Goal: Register for event/course

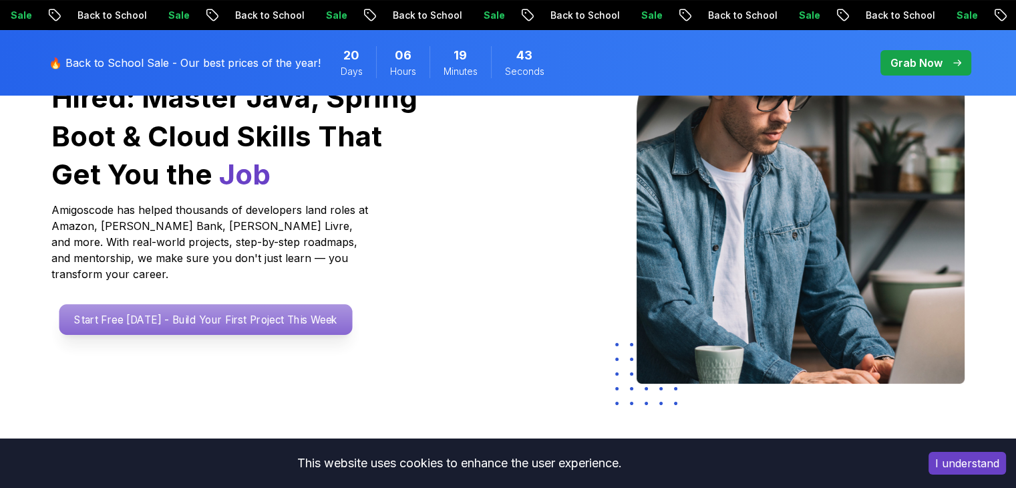
scroll to position [190, 0]
drag, startPoint x: 0, startPoint y: 0, endPoint x: 244, endPoint y: 298, distance: 385.1
click at [244, 304] on p "Start Free Today - Build Your First Project This Week" at bounding box center [205, 319] width 293 height 31
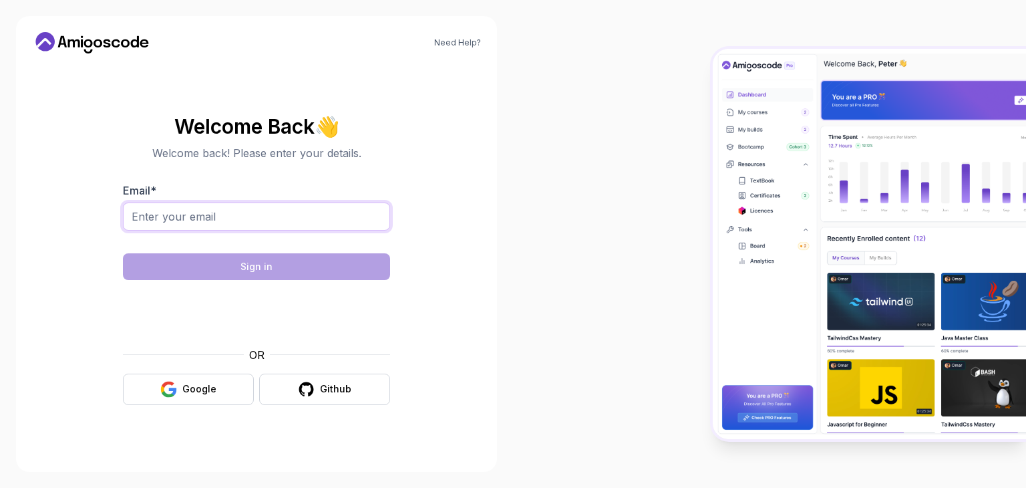
click at [205, 209] on input "Email *" at bounding box center [256, 216] width 267 height 28
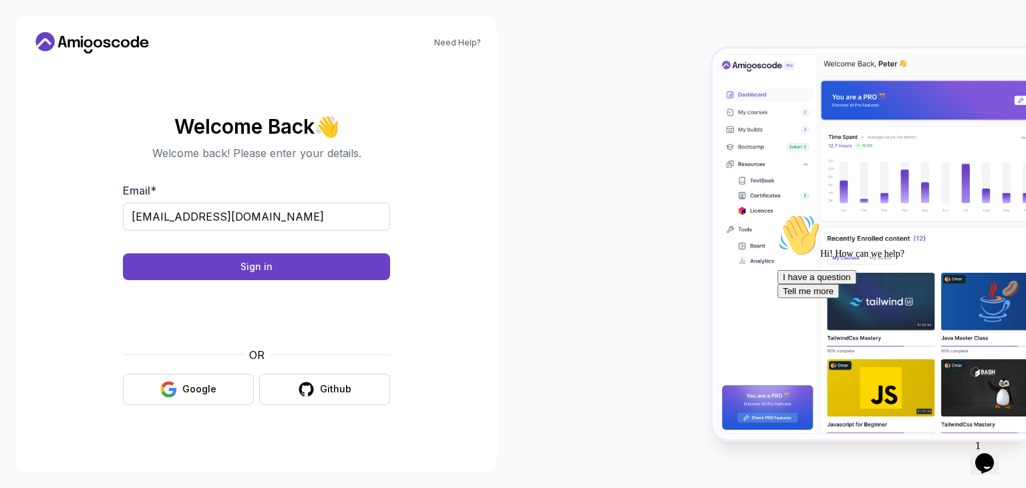
click at [703, 138] on body "Need Help? Welcome Back 👋 Welcome back! Please enter your details. Email * kaif…" at bounding box center [513, 244] width 1026 height 488
click at [207, 215] on input "kaifsyed12@gmail.com" at bounding box center [256, 216] width 267 height 28
type input "kaif260403@gmail.com"
click at [195, 263] on button "Sign in" at bounding box center [256, 266] width 267 height 27
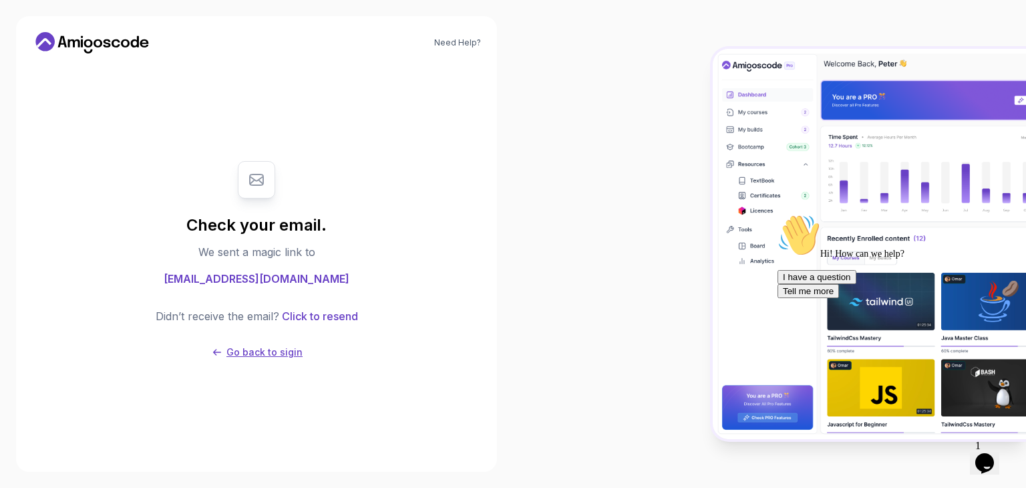
click at [265, 346] on p "Go back to sigin" at bounding box center [265, 351] width 76 height 13
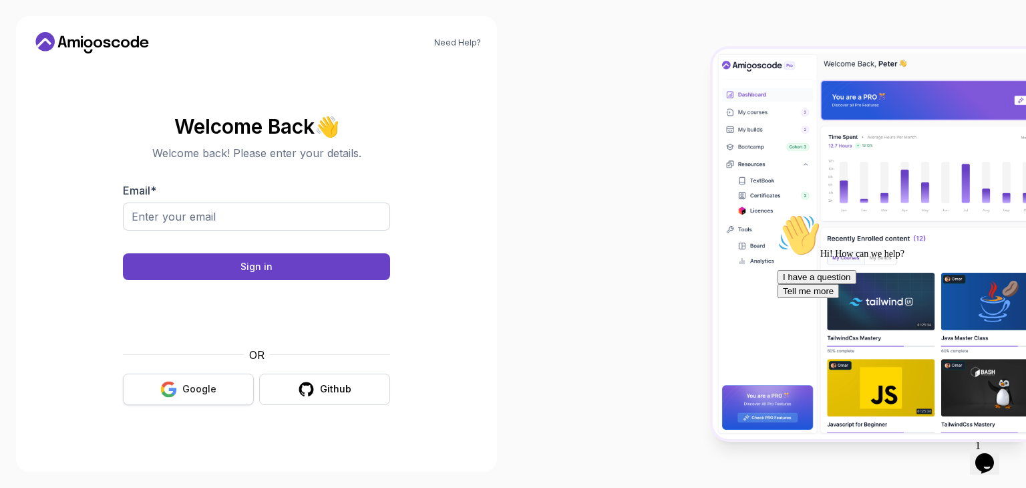
click at [200, 380] on button "Google" at bounding box center [188, 389] width 131 height 31
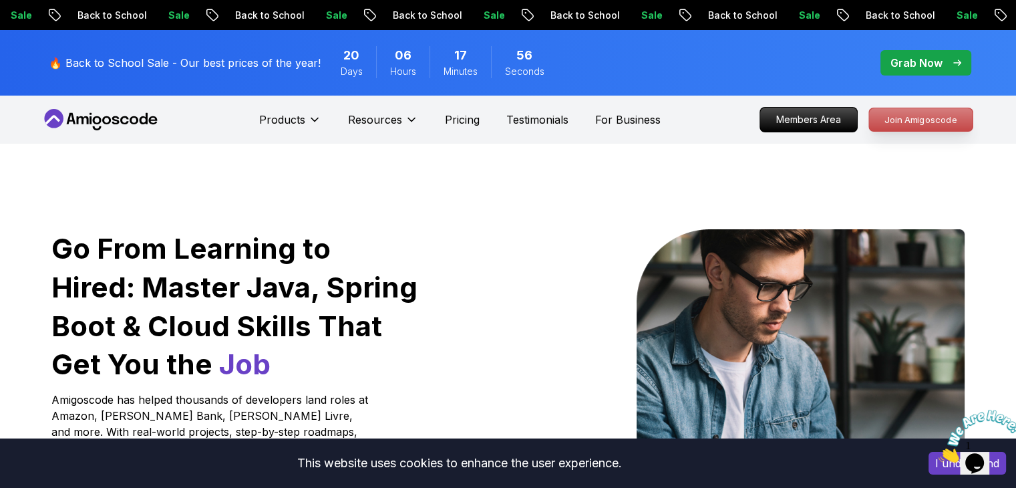
click at [901, 122] on p "Join Amigoscode" at bounding box center [921, 119] width 104 height 23
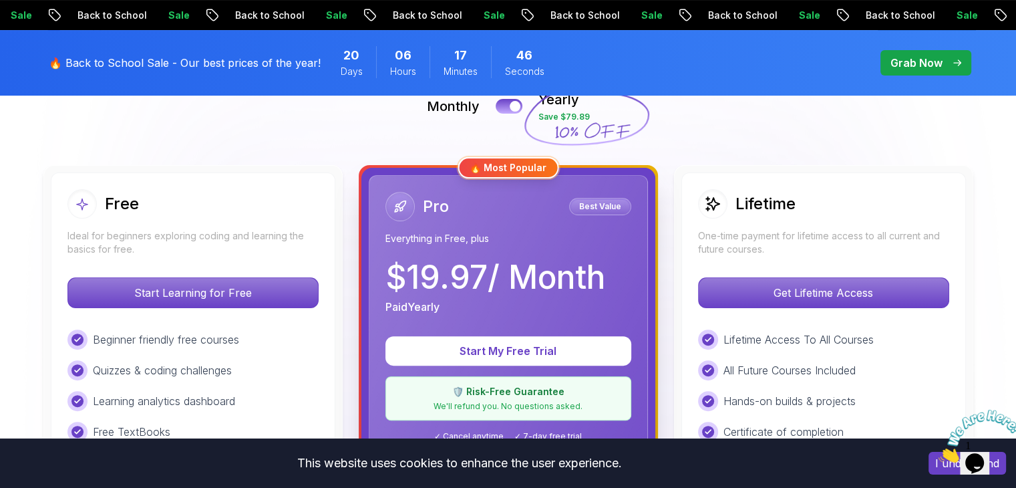
scroll to position [320, 0]
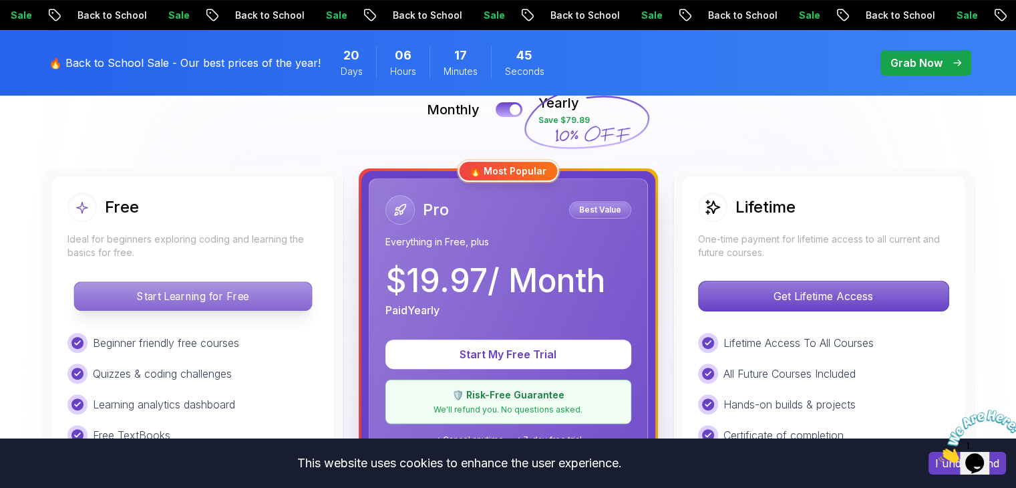
click at [172, 294] on p "Start Learning for Free" at bounding box center [192, 296] width 237 height 28
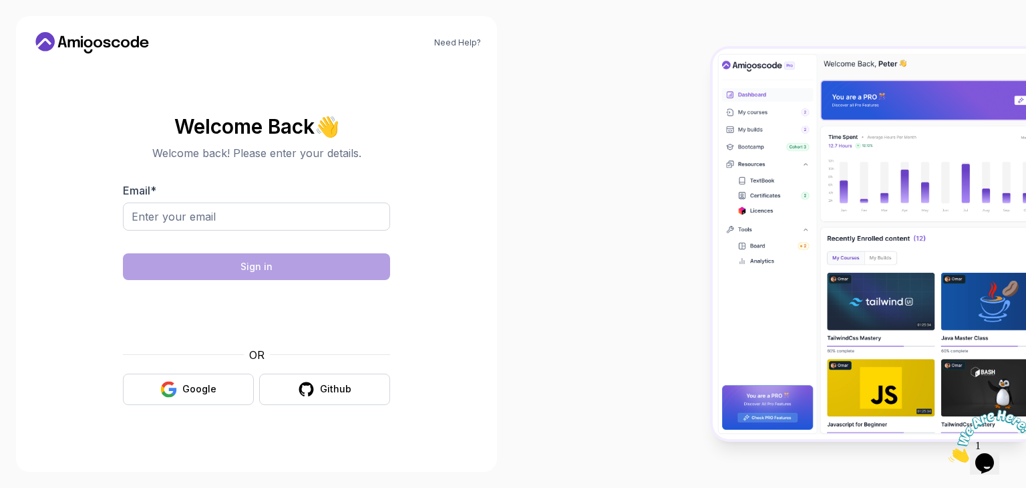
click at [291, 135] on h2 "Welcome Back 👋" at bounding box center [256, 126] width 267 height 21
click at [1000, 459] on img at bounding box center [990, 436] width 83 height 53
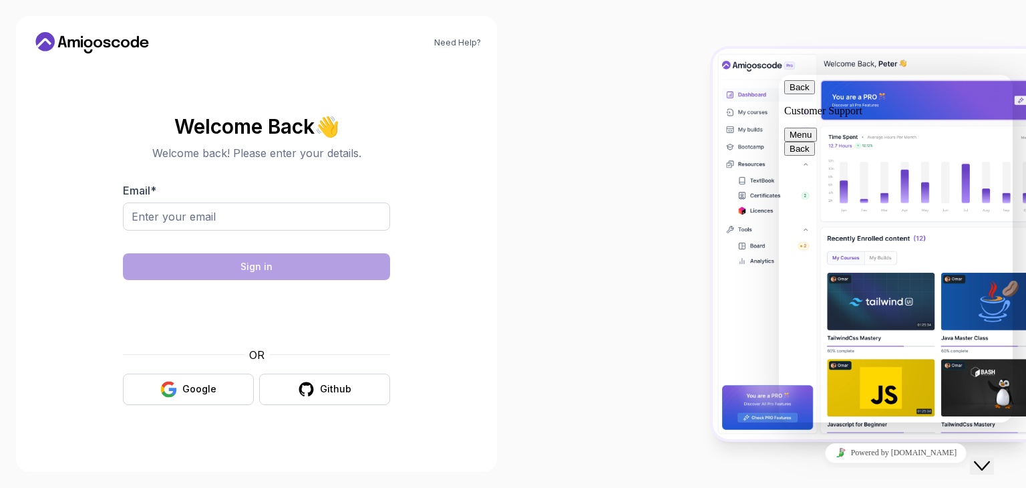
click at [779, 75] on textarea at bounding box center [779, 75] width 0 height 0
type textarea "How do i login"
type textarea "H"
click at [986, 458] on icon "Close Chat This icon closes the chat window." at bounding box center [982, 466] width 16 height 16
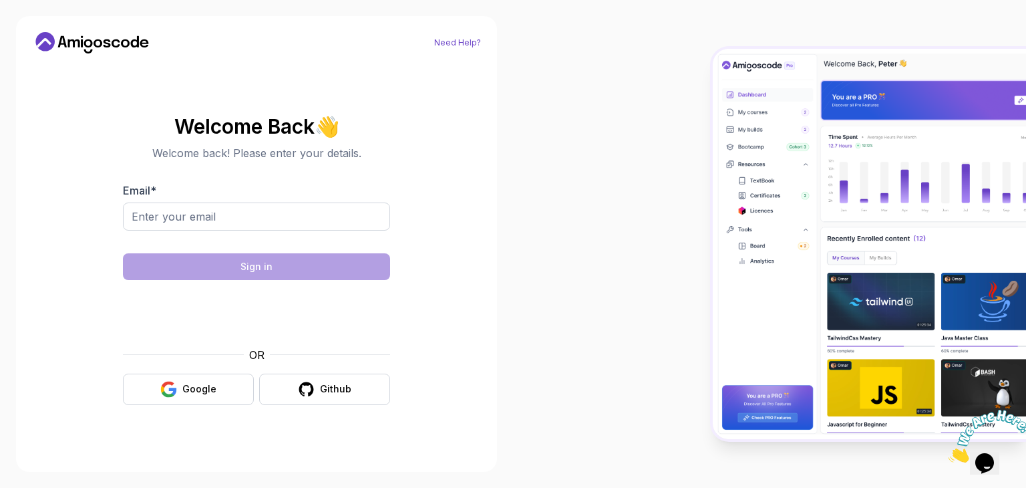
click at [458, 41] on link "Need Help?" at bounding box center [457, 42] width 47 height 11
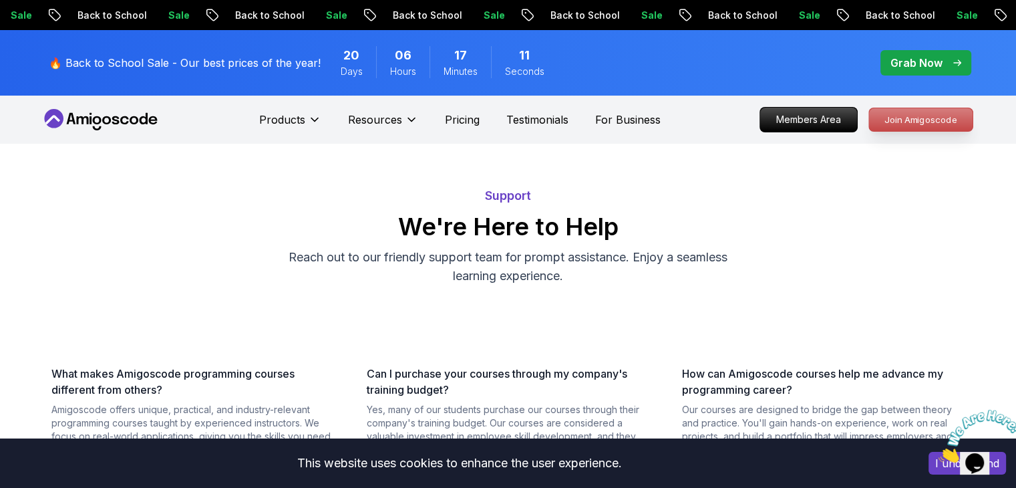
click at [906, 122] on p "Join Amigoscode" at bounding box center [921, 119] width 104 height 23
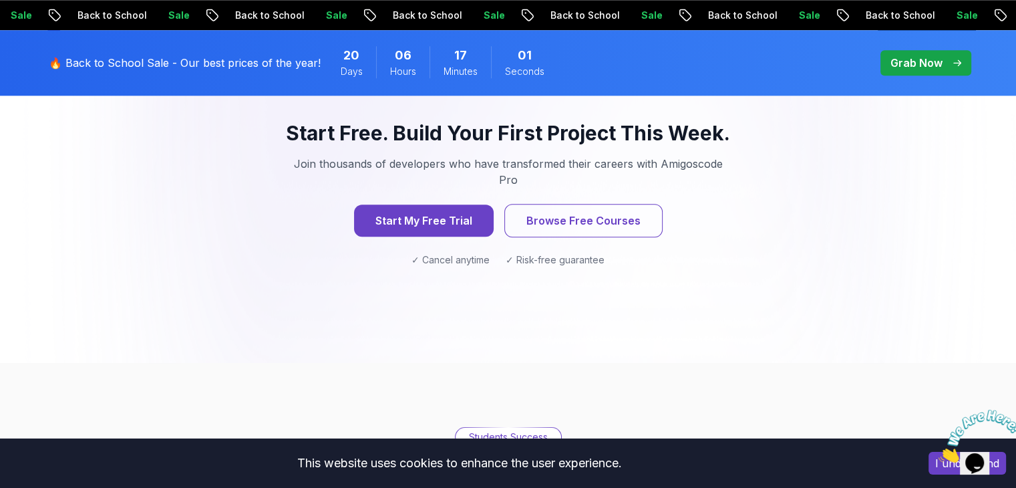
scroll to position [1455, 0]
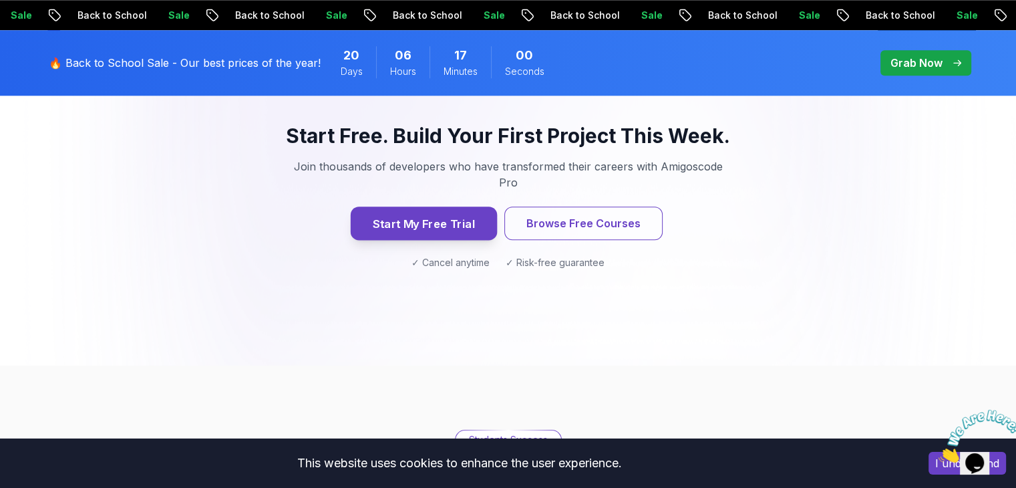
click at [393, 206] on button "Start My Free Trial" at bounding box center [423, 222] width 146 height 33
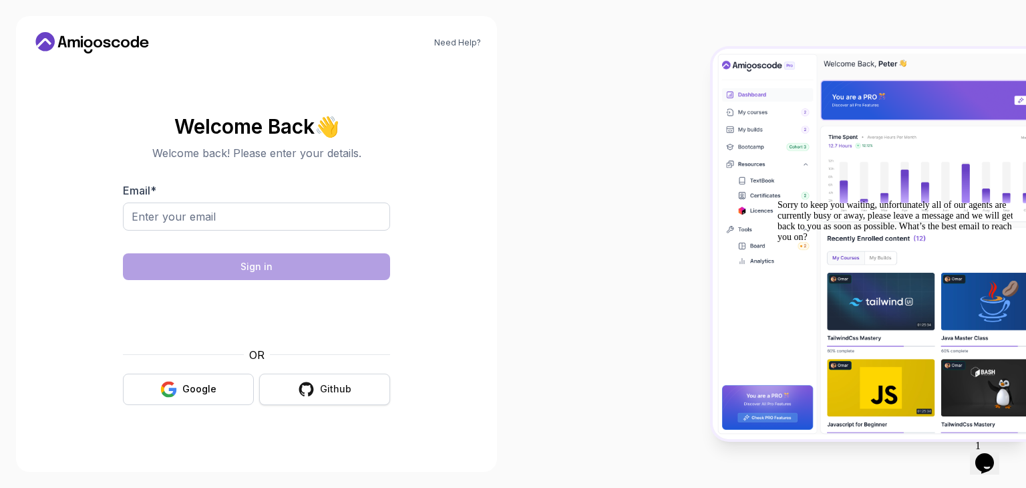
click at [297, 381] on button "Github" at bounding box center [324, 389] width 131 height 31
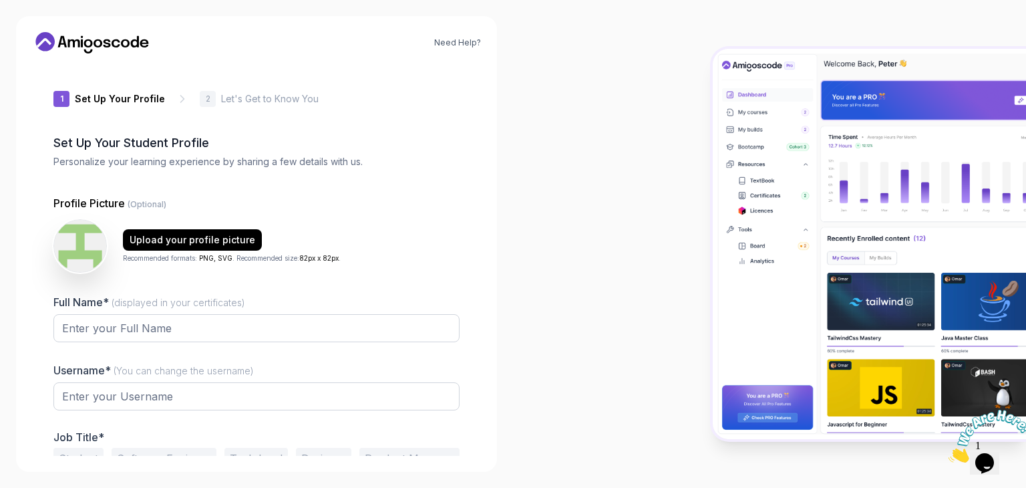
type input "loftysparrowcb073"
click at [201, 340] on input "Full Name* (displayed in your certificates)" at bounding box center [256, 328] width 406 height 28
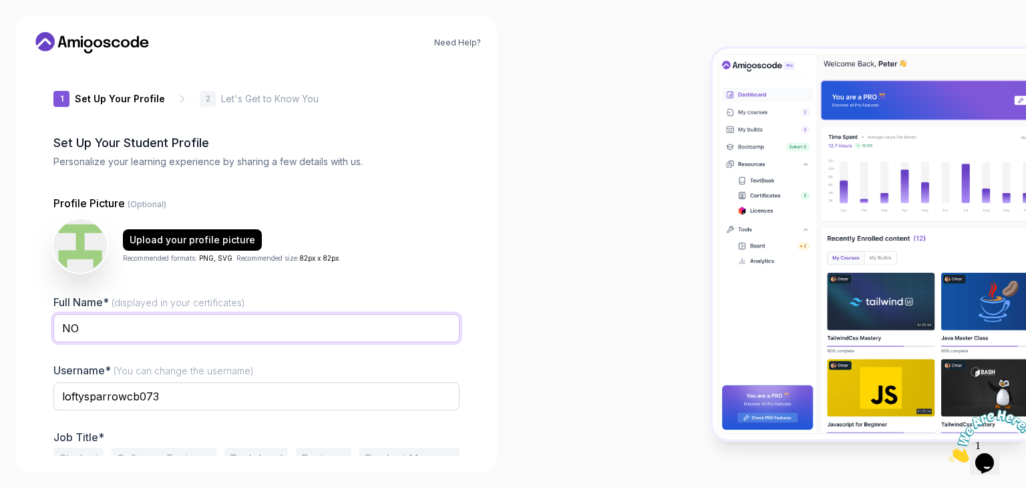
type input "N"
type input "m"
type input "[PERSON_NAME] [PERSON_NAME]"
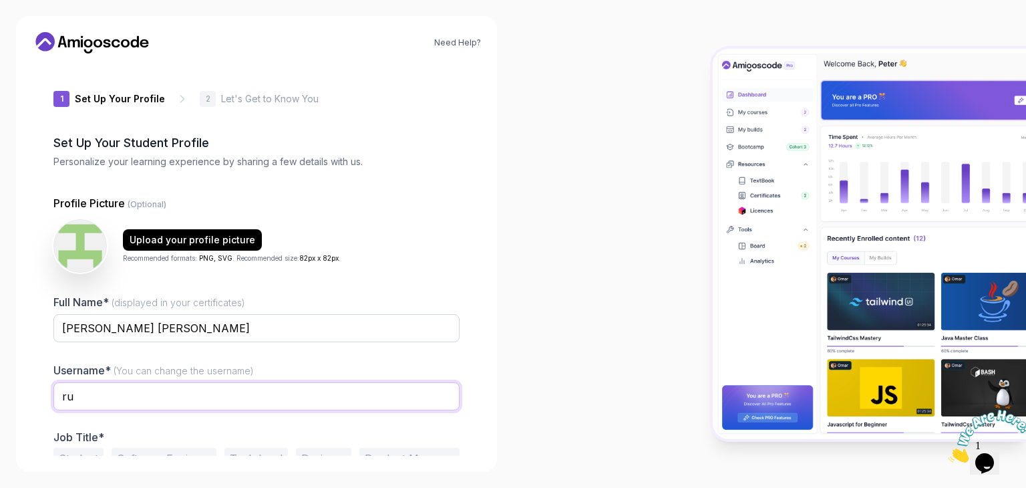
type input "r"
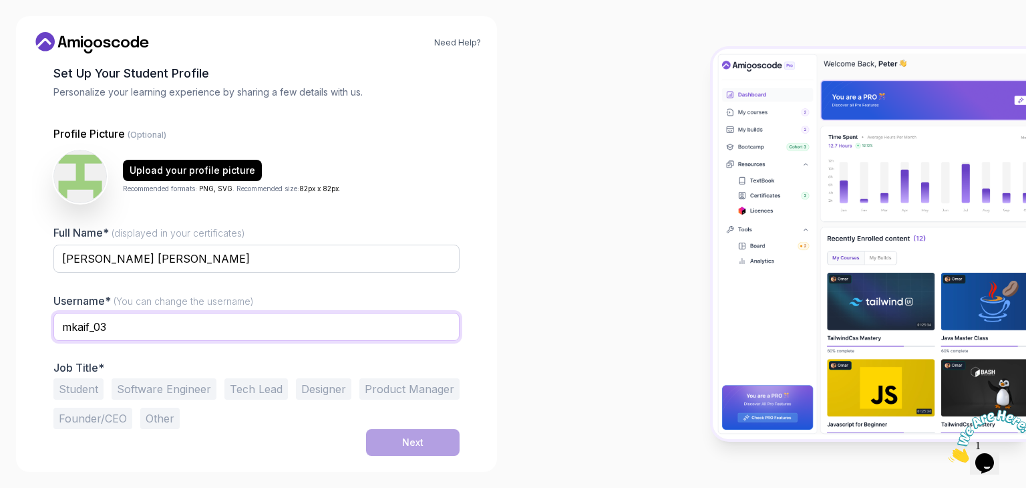
scroll to position [69, 0]
type input "mkaif_03"
click at [83, 389] on button "Student" at bounding box center [78, 389] width 50 height 21
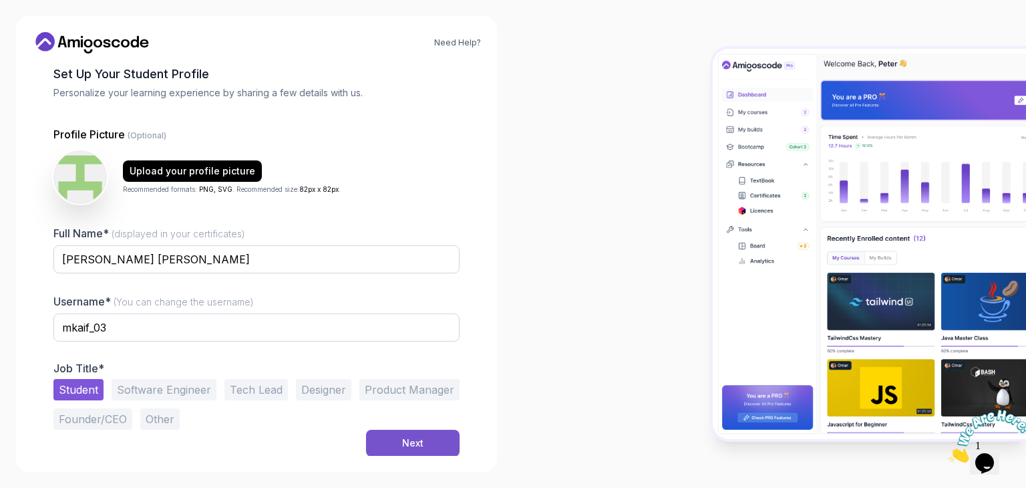
click at [390, 438] on button "Next" at bounding box center [413, 443] width 94 height 27
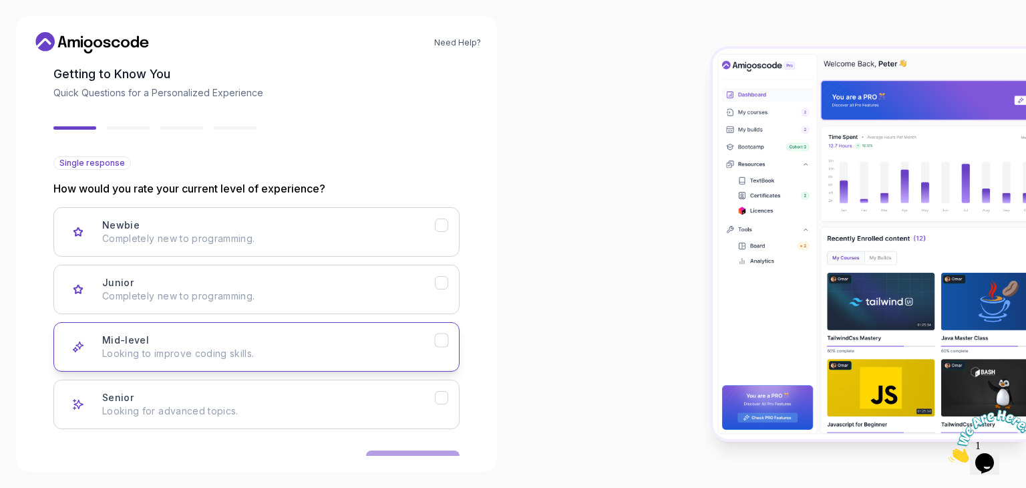
click at [214, 340] on div "Mid-level Looking to improve coding skills." at bounding box center [268, 346] width 333 height 27
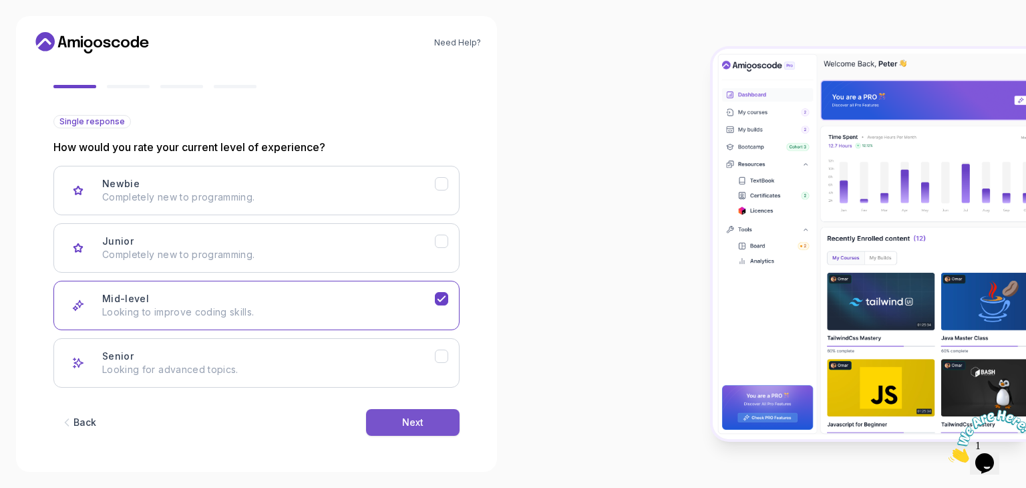
click at [427, 426] on button "Next" at bounding box center [413, 422] width 94 height 27
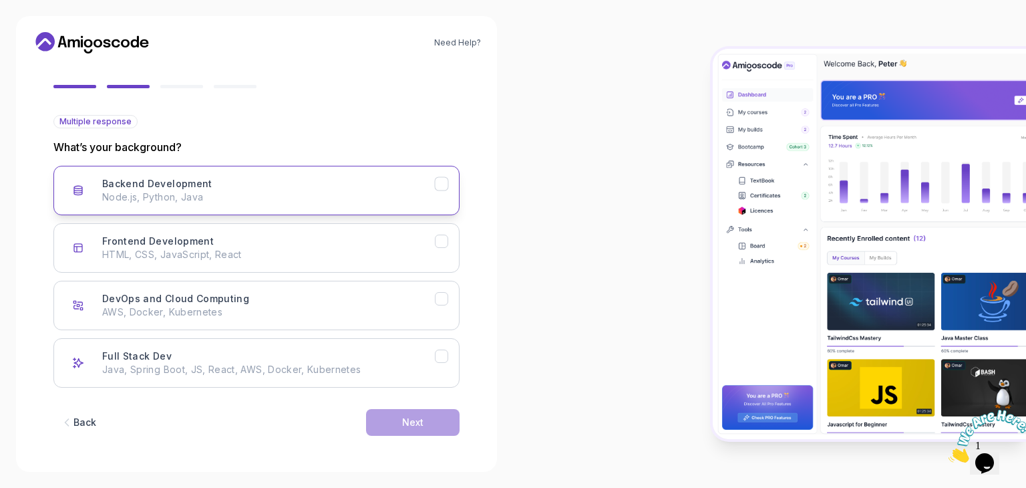
click at [300, 206] on button "Backend Development Node.js, Python, Java" at bounding box center [256, 190] width 406 height 49
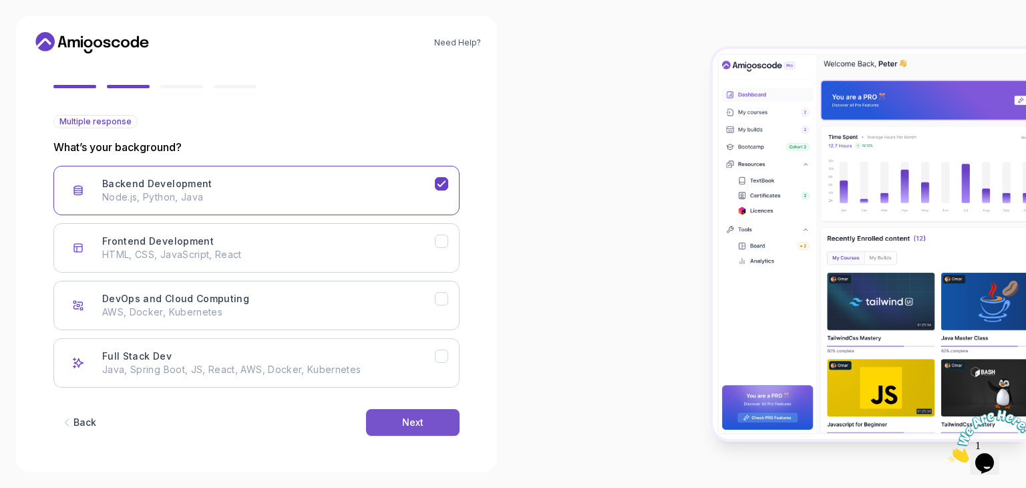
click at [406, 420] on div "Next" at bounding box center [412, 422] width 21 height 13
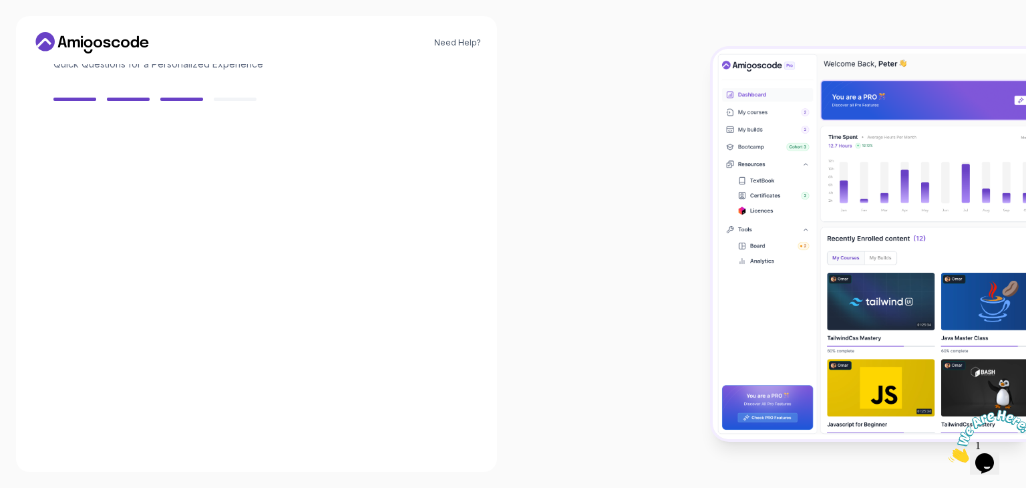
scroll to position [96, 0]
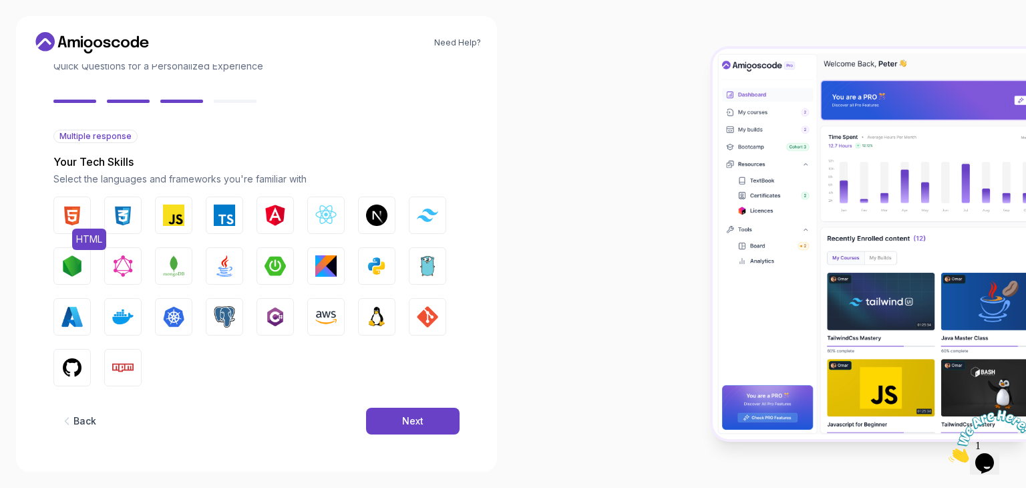
click at [65, 221] on img "button" at bounding box center [71, 214] width 21 height 21
click at [134, 213] on button "CSS" at bounding box center [122, 214] width 37 height 37
click at [174, 226] on button "JavaScript" at bounding box center [173, 214] width 37 height 37
click at [225, 262] on img "button" at bounding box center [224, 265] width 21 height 21
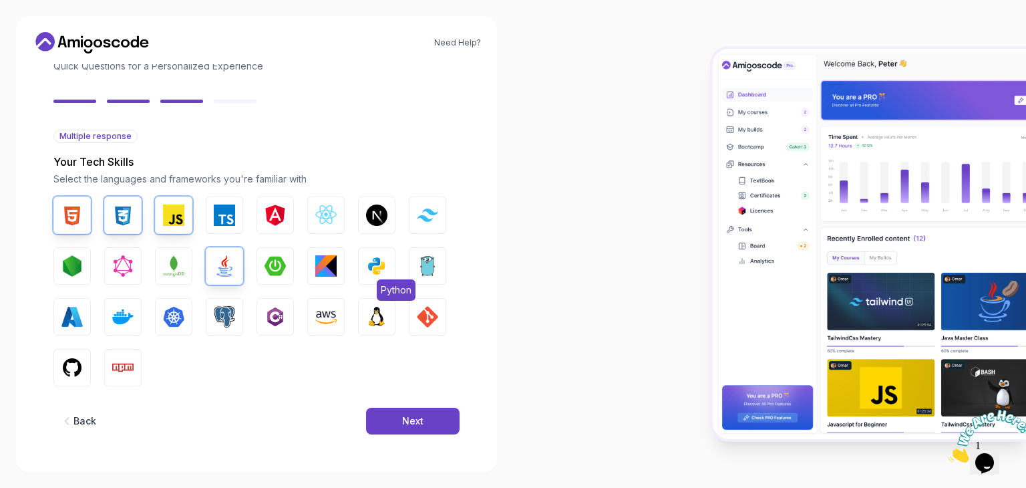
click at [377, 255] on img "button" at bounding box center [376, 265] width 21 height 21
click at [403, 414] on div "Next" at bounding box center [412, 420] width 21 height 13
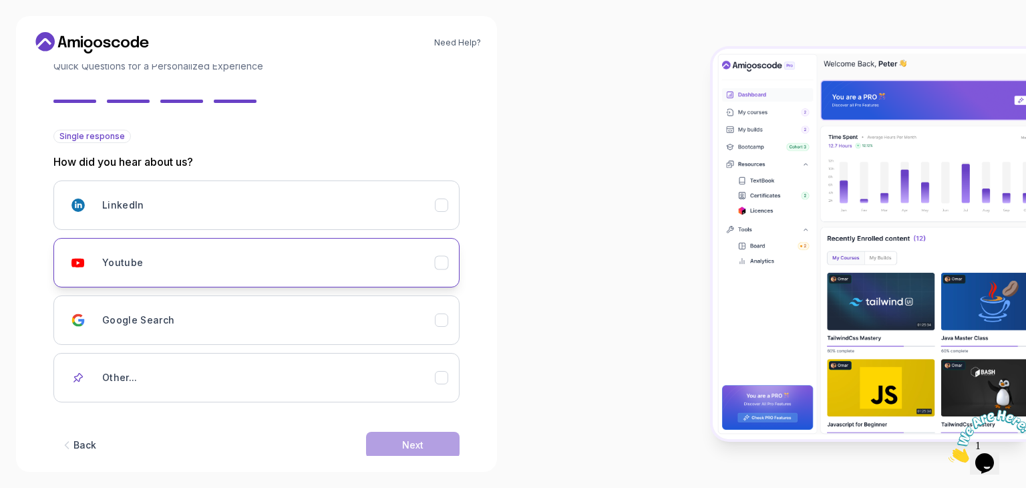
click at [351, 260] on div "Youtube" at bounding box center [268, 262] width 333 height 27
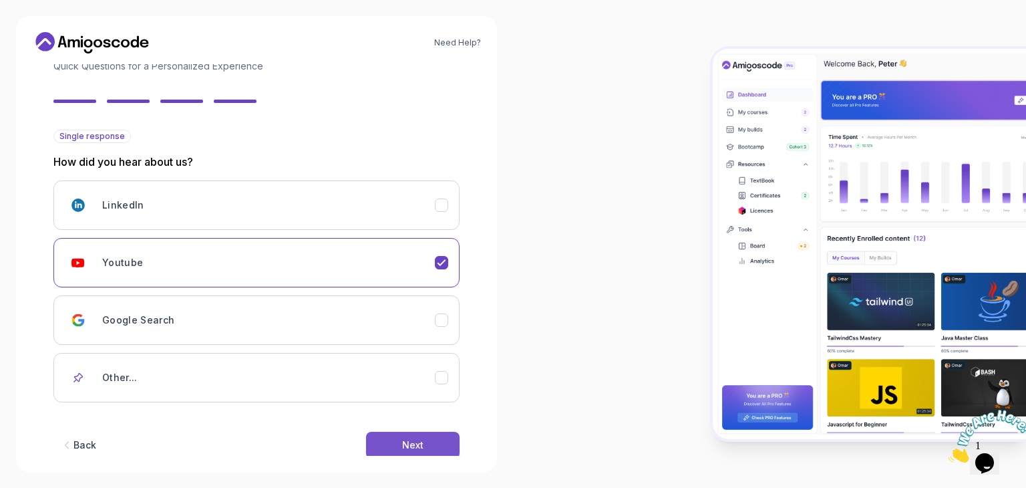
click at [407, 440] on div "Next" at bounding box center [412, 444] width 21 height 13
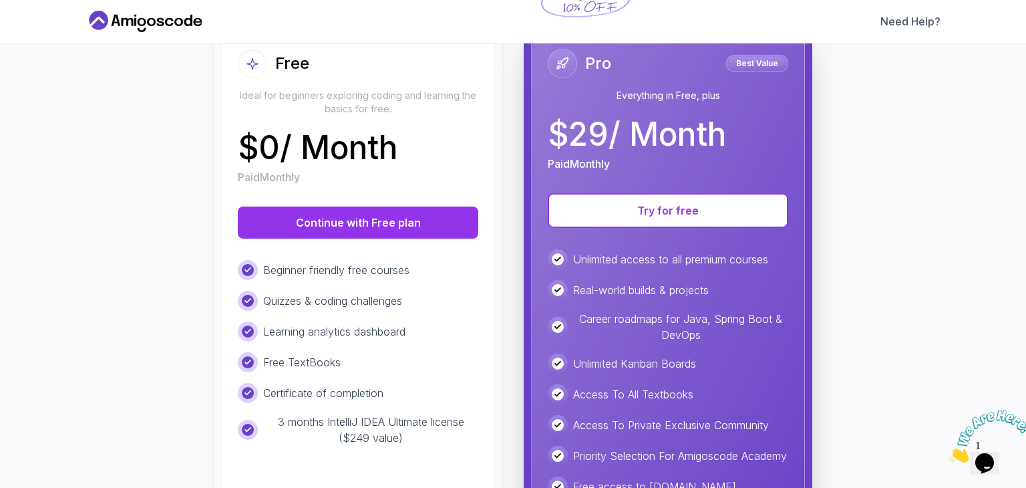
scroll to position [164, 0]
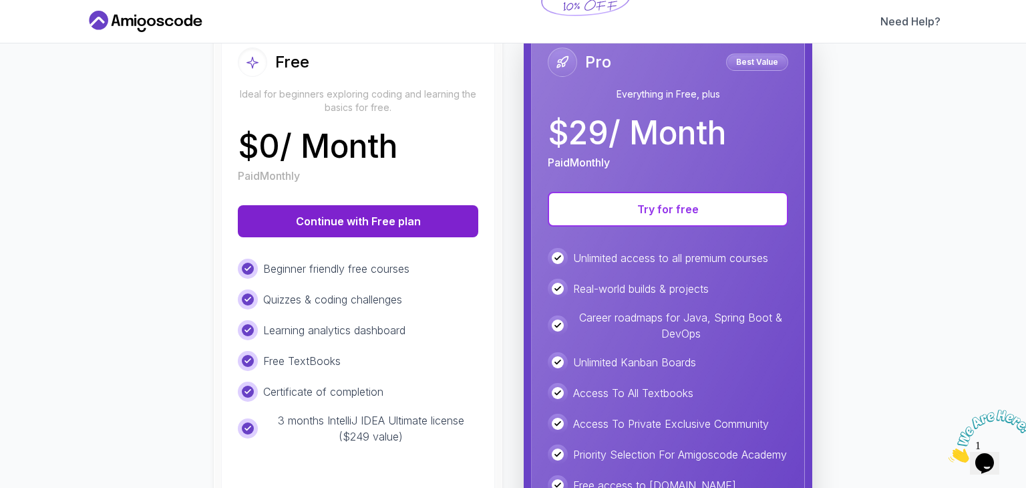
click at [372, 214] on button "Continue with Free plan" at bounding box center [358, 221] width 241 height 32
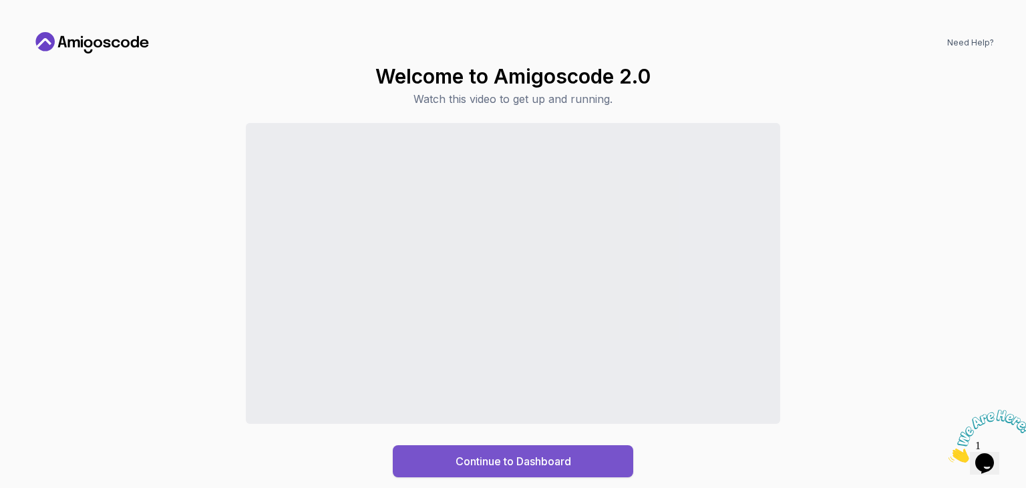
click at [452, 458] on button "Continue to Dashboard" at bounding box center [513, 461] width 241 height 32
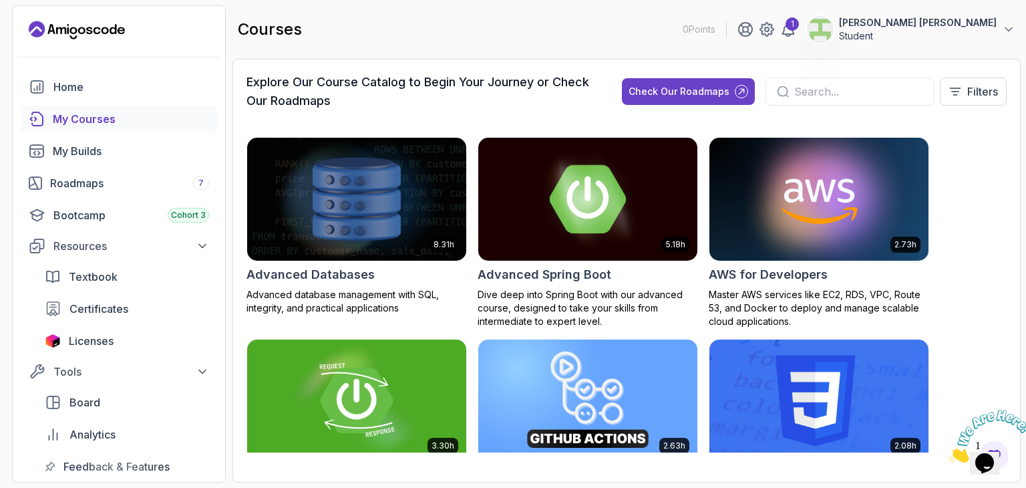
click at [627, 275] on div "Advanced Spring Boot" at bounding box center [588, 274] width 221 height 19
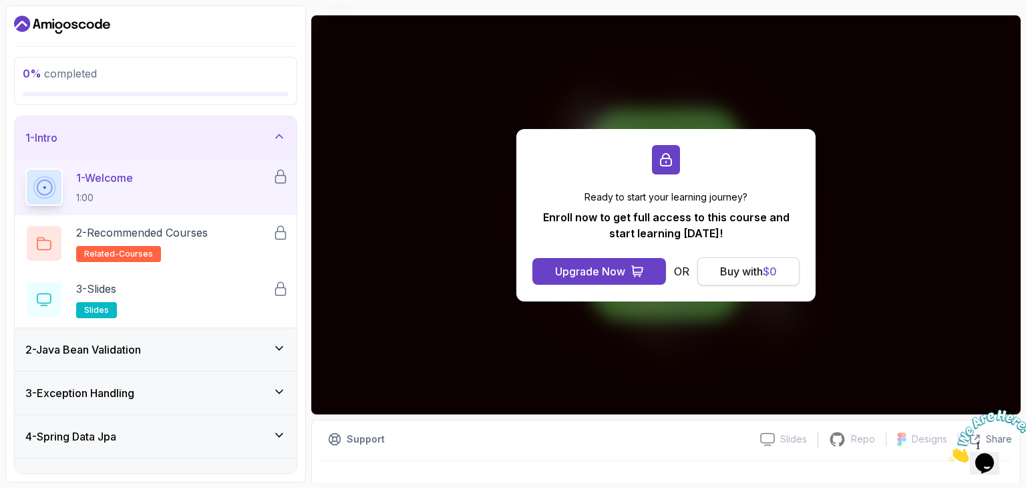
scroll to position [128, 0]
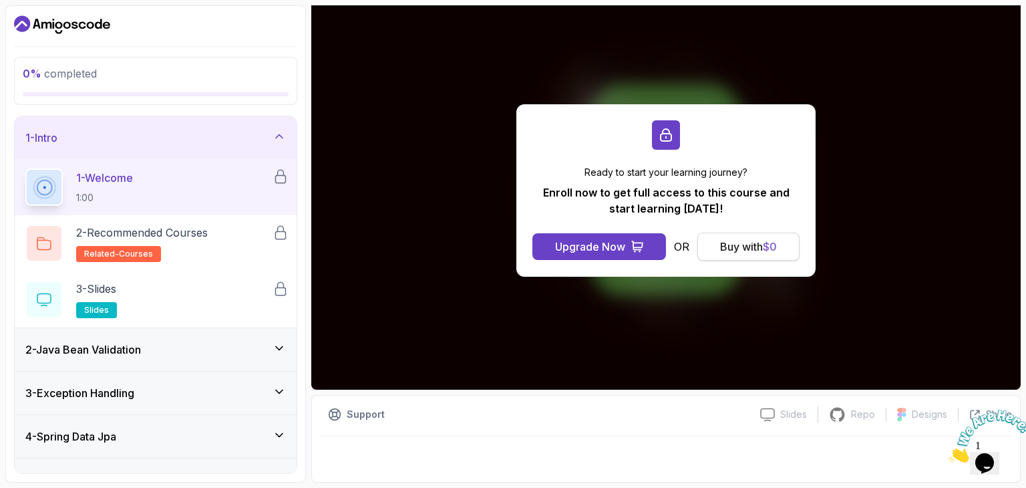
click at [734, 249] on div "Buy with $ 0" at bounding box center [748, 247] width 57 height 16
click at [736, 247] on div "Buy with $ 0" at bounding box center [748, 247] width 57 height 16
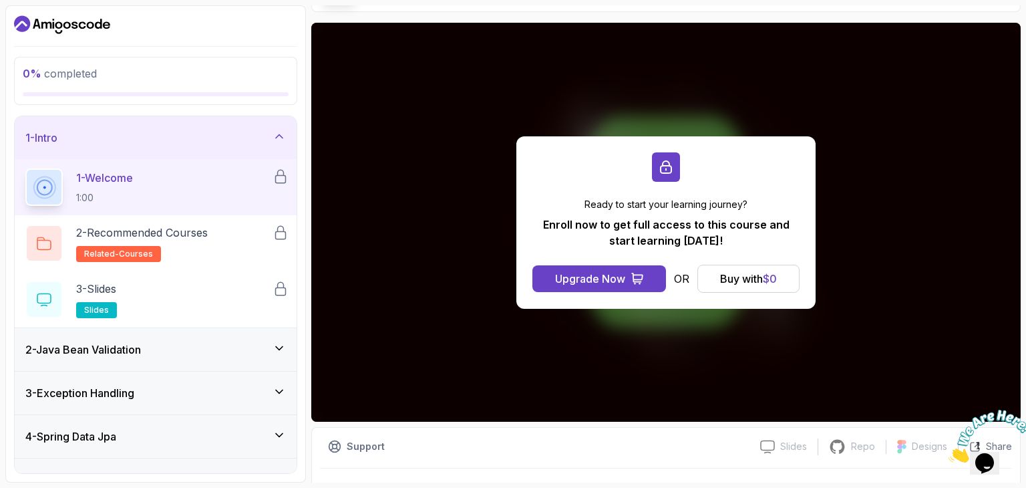
scroll to position [96, 0]
click at [202, 350] on div "2 - Java Bean Validation" at bounding box center [155, 349] width 261 height 16
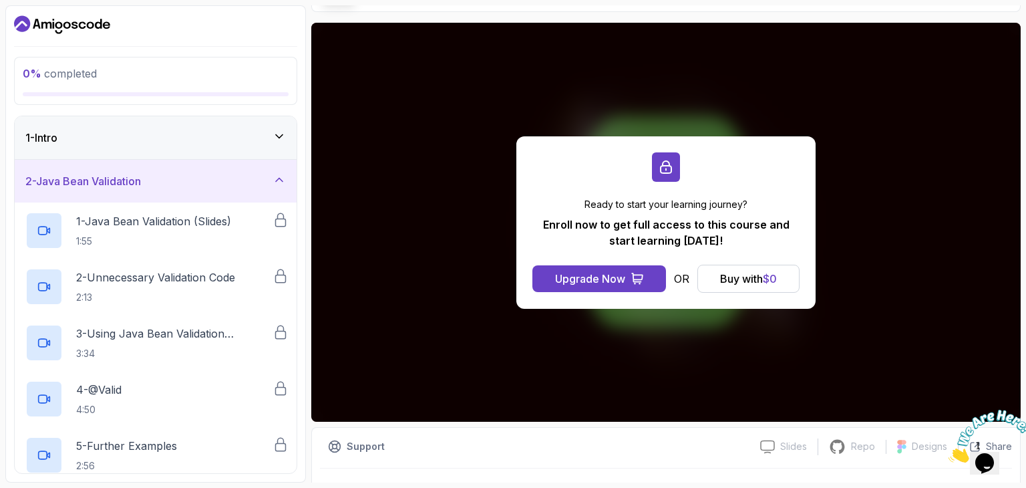
click at [212, 174] on div "2 - Java Bean Validation" at bounding box center [155, 181] width 261 height 16
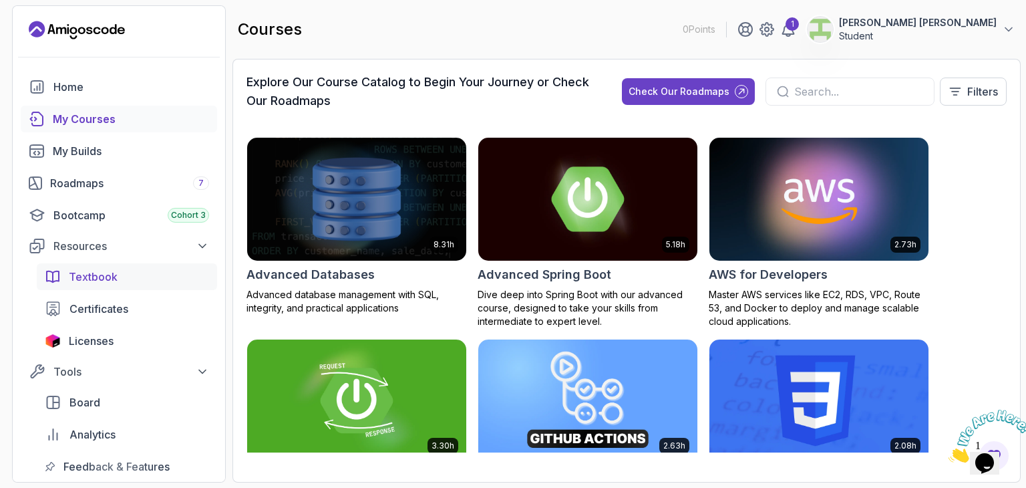
click at [107, 271] on span "Textbook" at bounding box center [93, 277] width 49 height 16
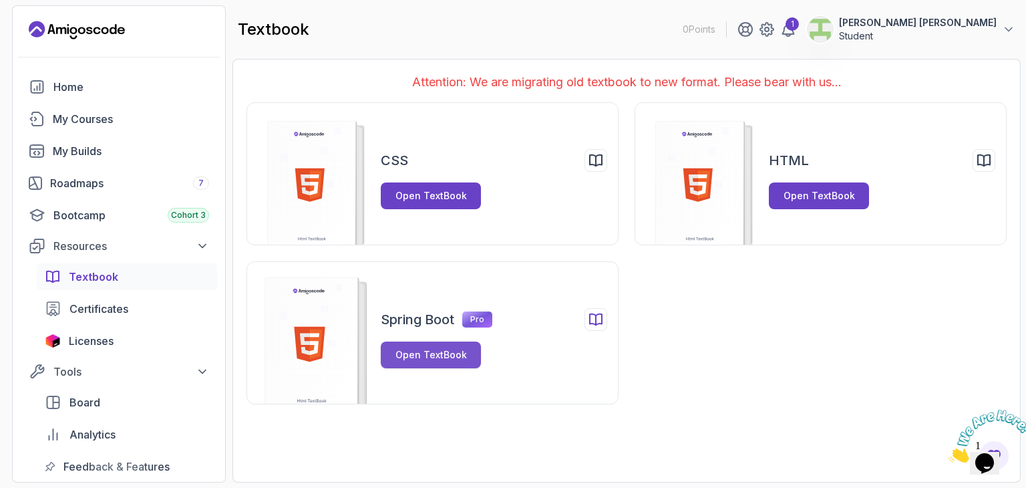
click at [432, 359] on div "Open TextBook" at bounding box center [432, 354] width 72 height 13
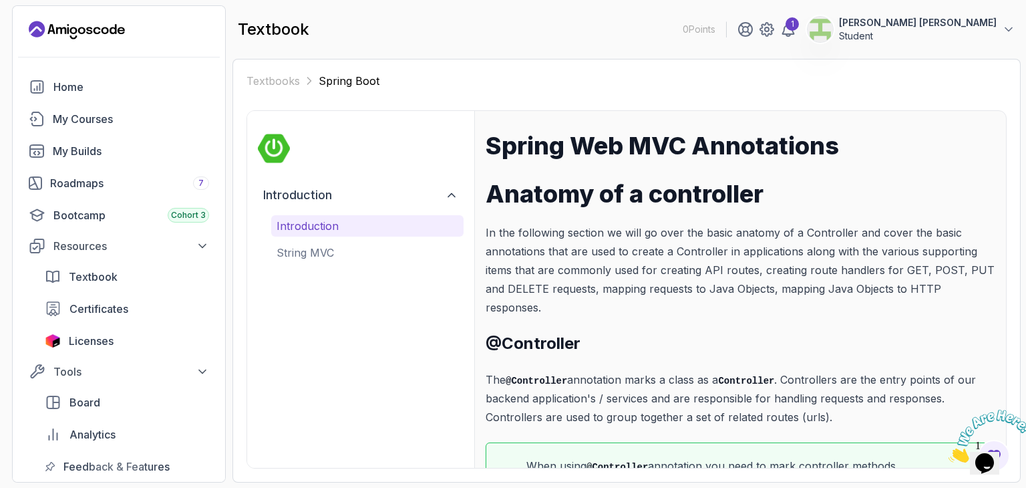
scroll to position [61, 0]
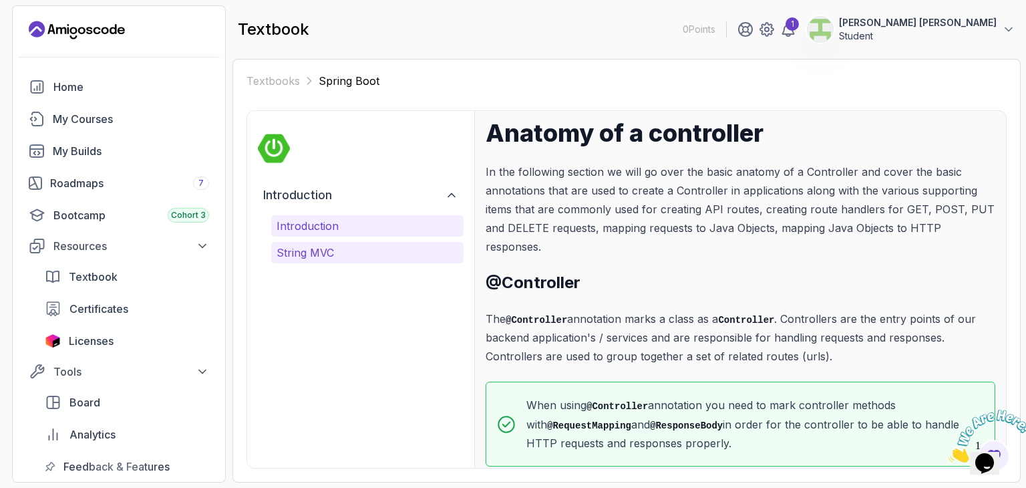
click at [424, 248] on p "String MVC" at bounding box center [368, 253] width 182 height 16
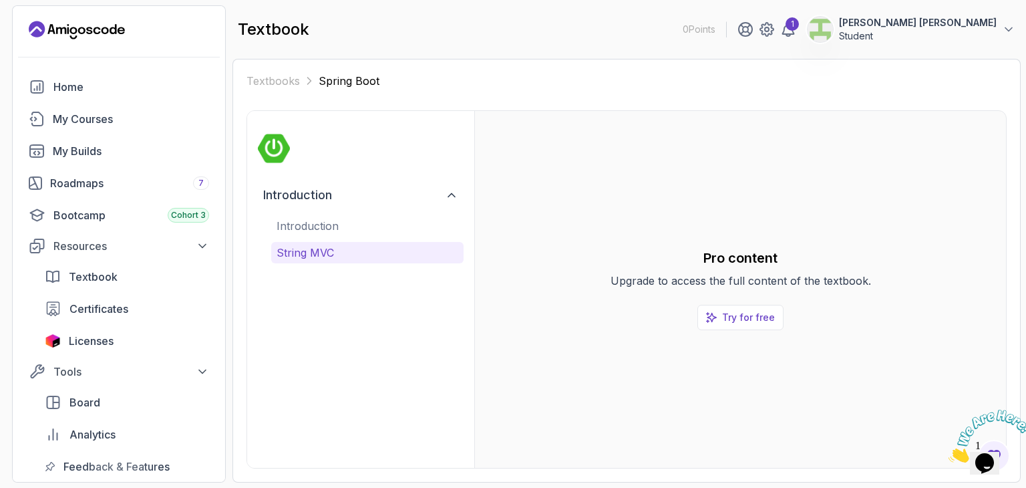
scroll to position [0, 0]
click at [107, 190] on div "Roadmaps 7" at bounding box center [129, 183] width 159 height 16
